Goal: Task Accomplishment & Management: Manage account settings

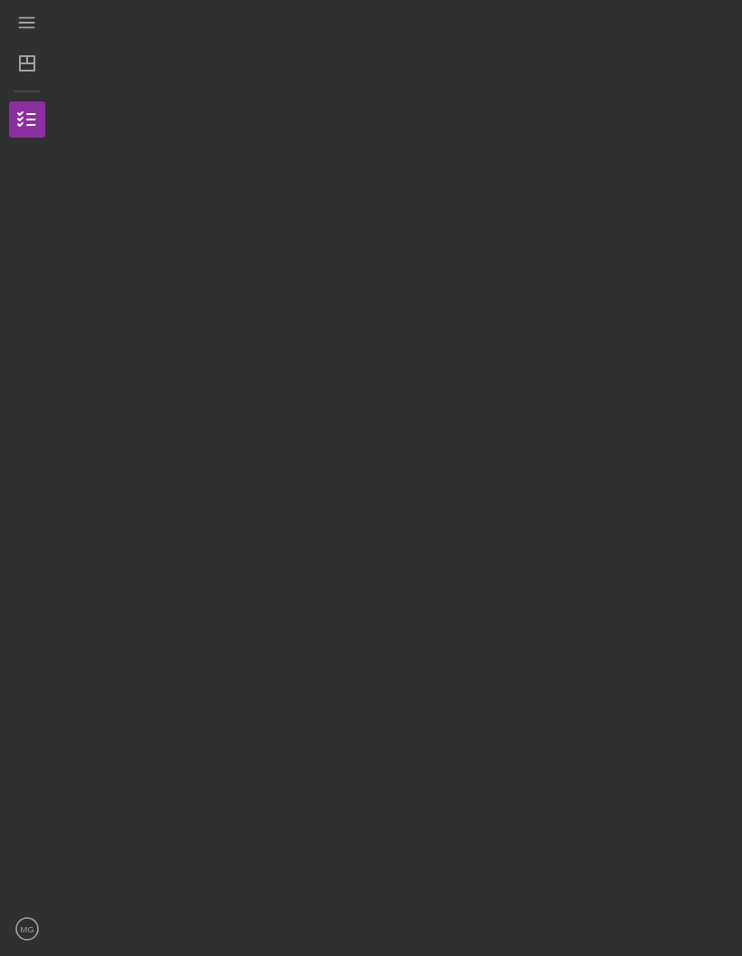
scroll to position [63, 0]
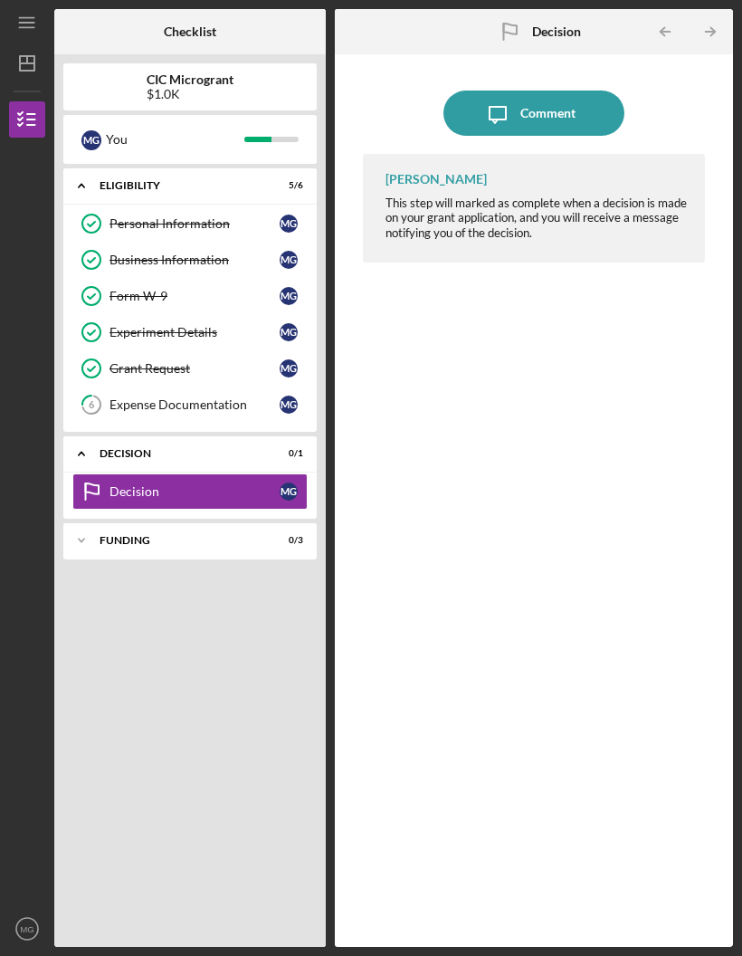
click at [208, 397] on div "Expense Documentation" at bounding box center [195, 404] width 170 height 14
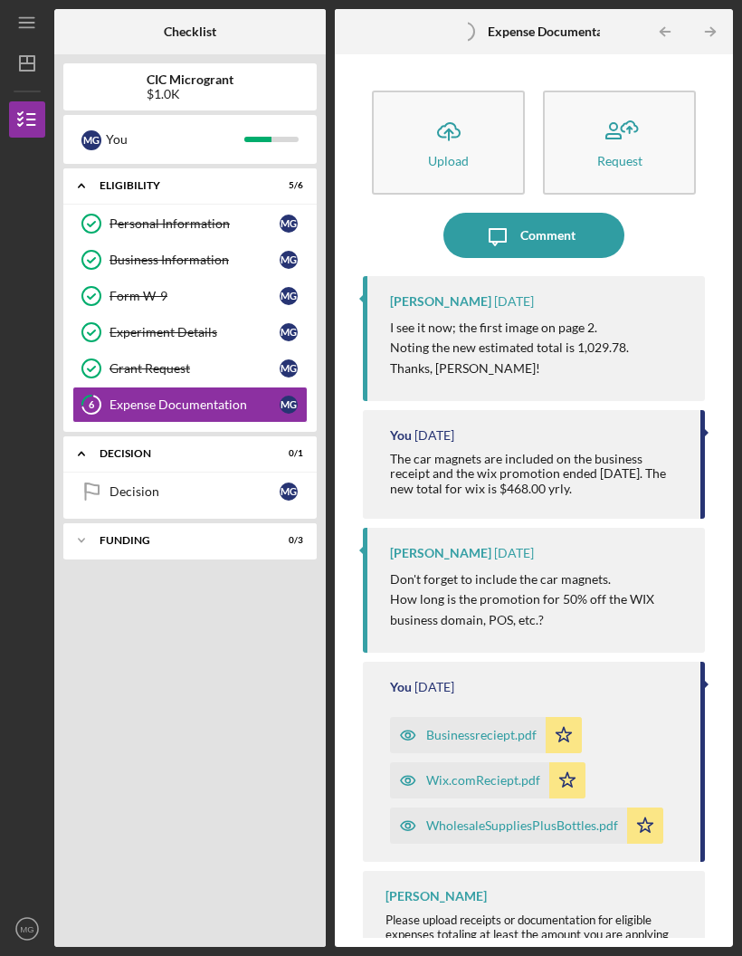
click at [91, 522] on icon "Icon/Expander" at bounding box center [81, 540] width 36 height 36
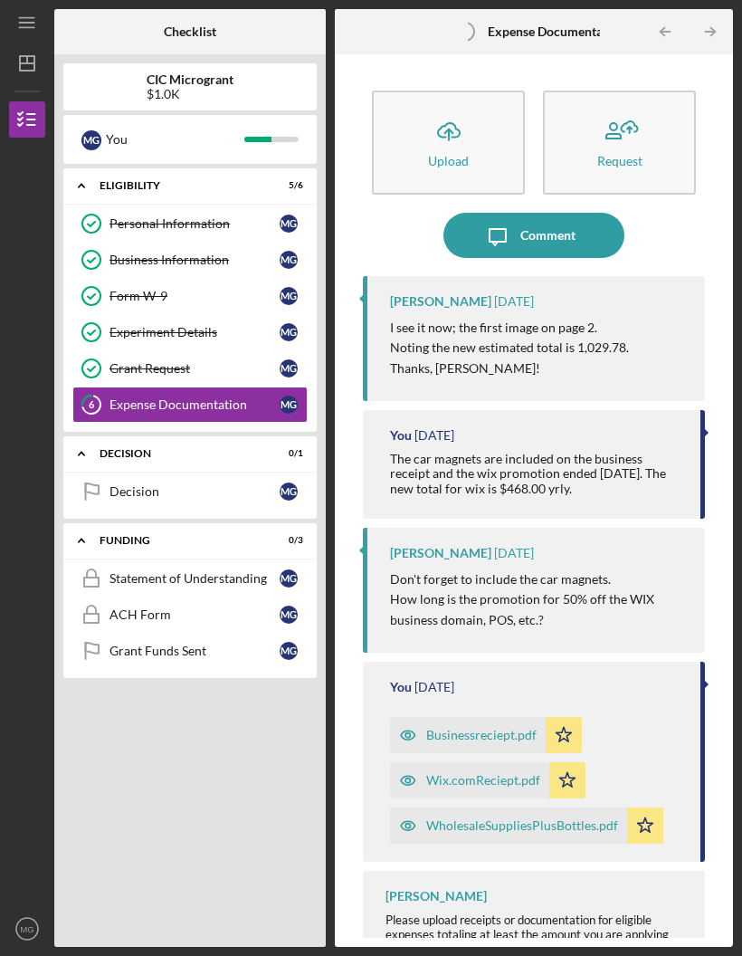
click at [162, 473] on link "Decision Decision M G" at bounding box center [189, 491] width 235 height 36
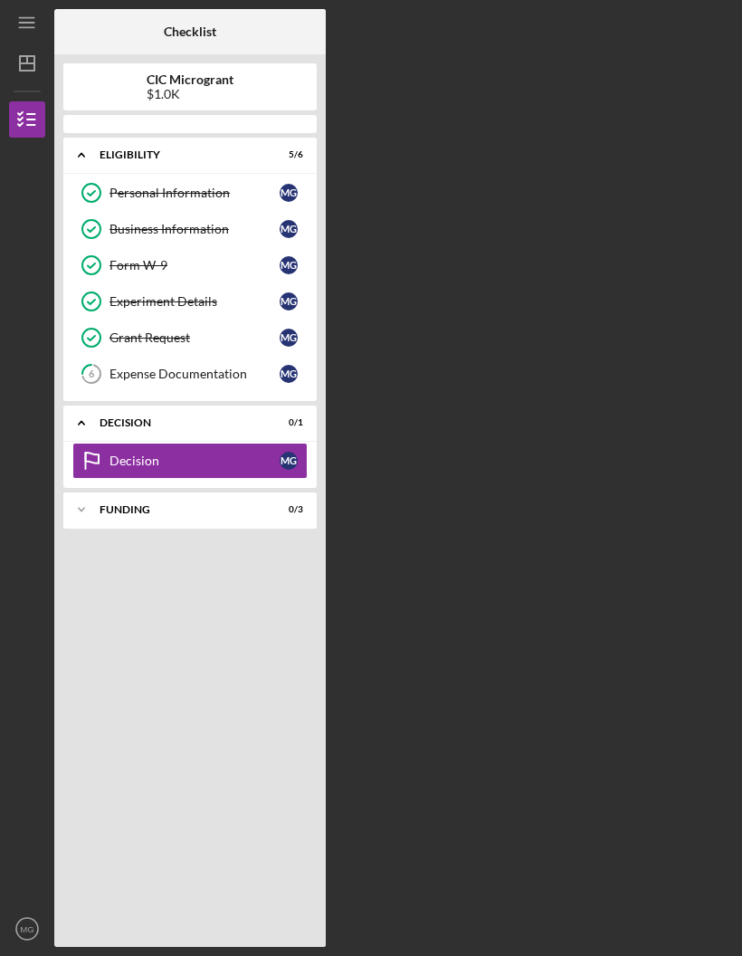
scroll to position [63, 0]
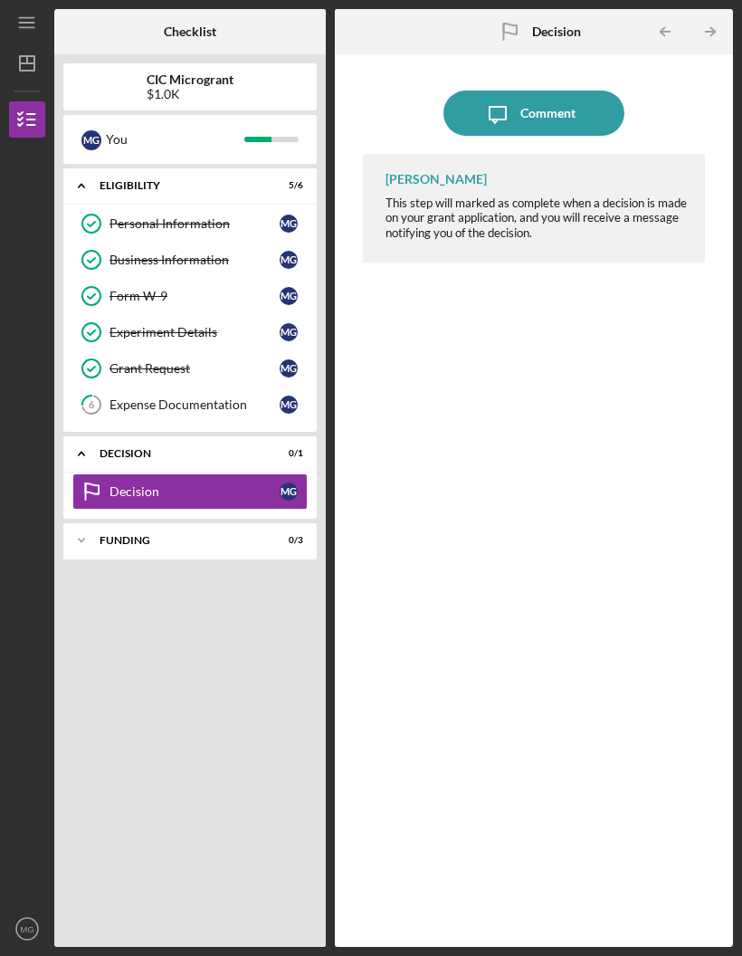
click at [173, 387] on link "6 Expense Documentation M G" at bounding box center [189, 405] width 235 height 36
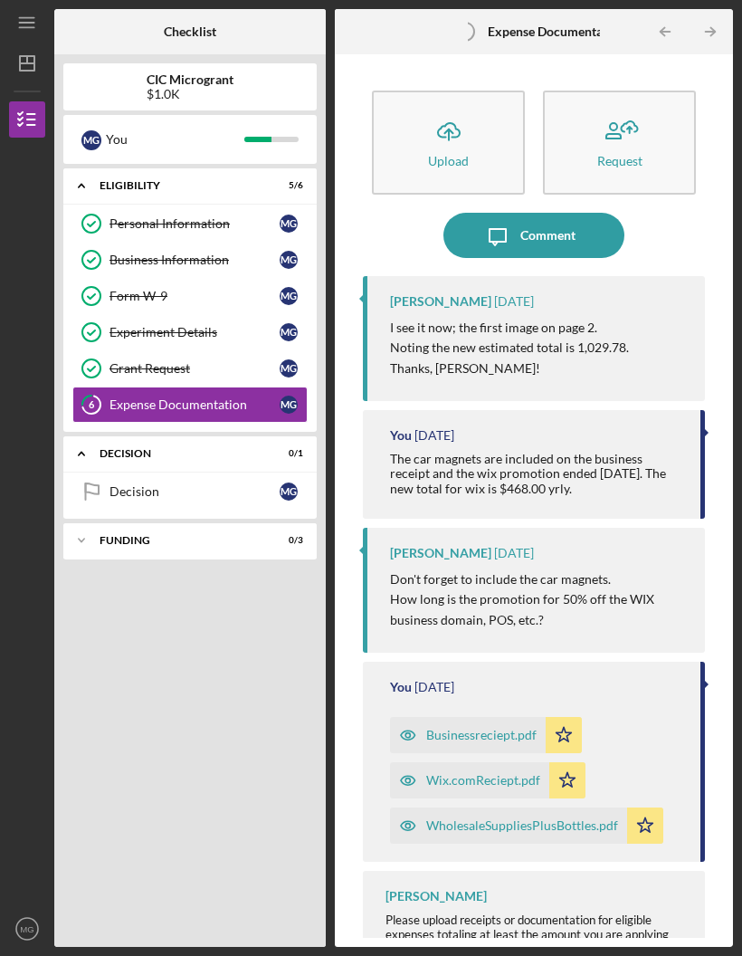
click at [88, 522] on icon "Icon/Expander" at bounding box center [81, 540] width 36 height 36
